Goal: Find specific page/section: Find specific page/section

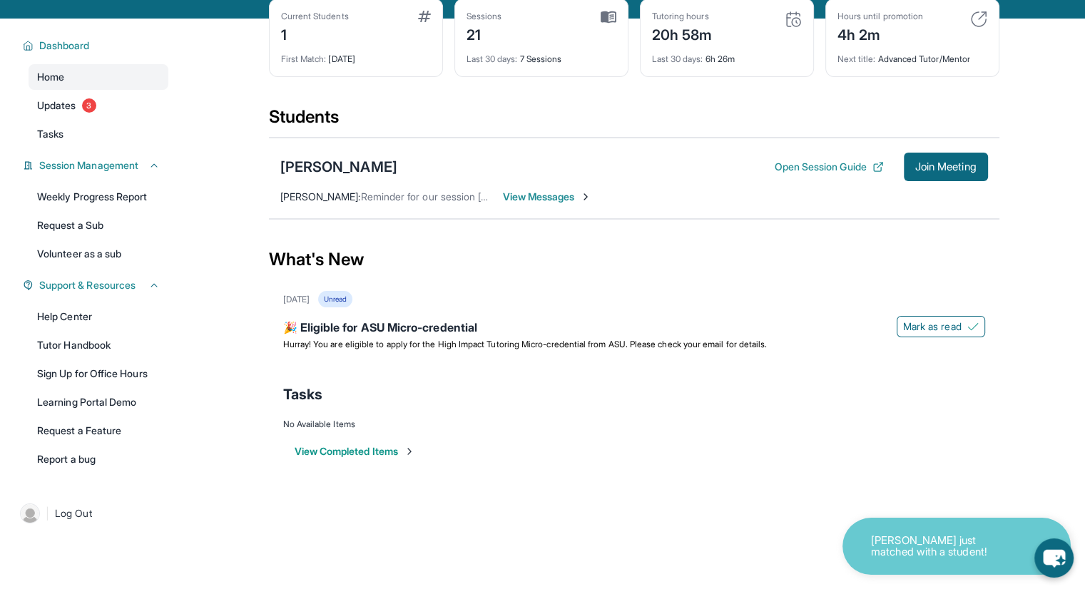
scroll to position [73, 0]
click at [107, 190] on link "Weekly Progress Report" at bounding box center [99, 196] width 140 height 26
click at [561, 105] on div "Students" at bounding box center [634, 120] width 730 height 31
